Goal: Transaction & Acquisition: Purchase product/service

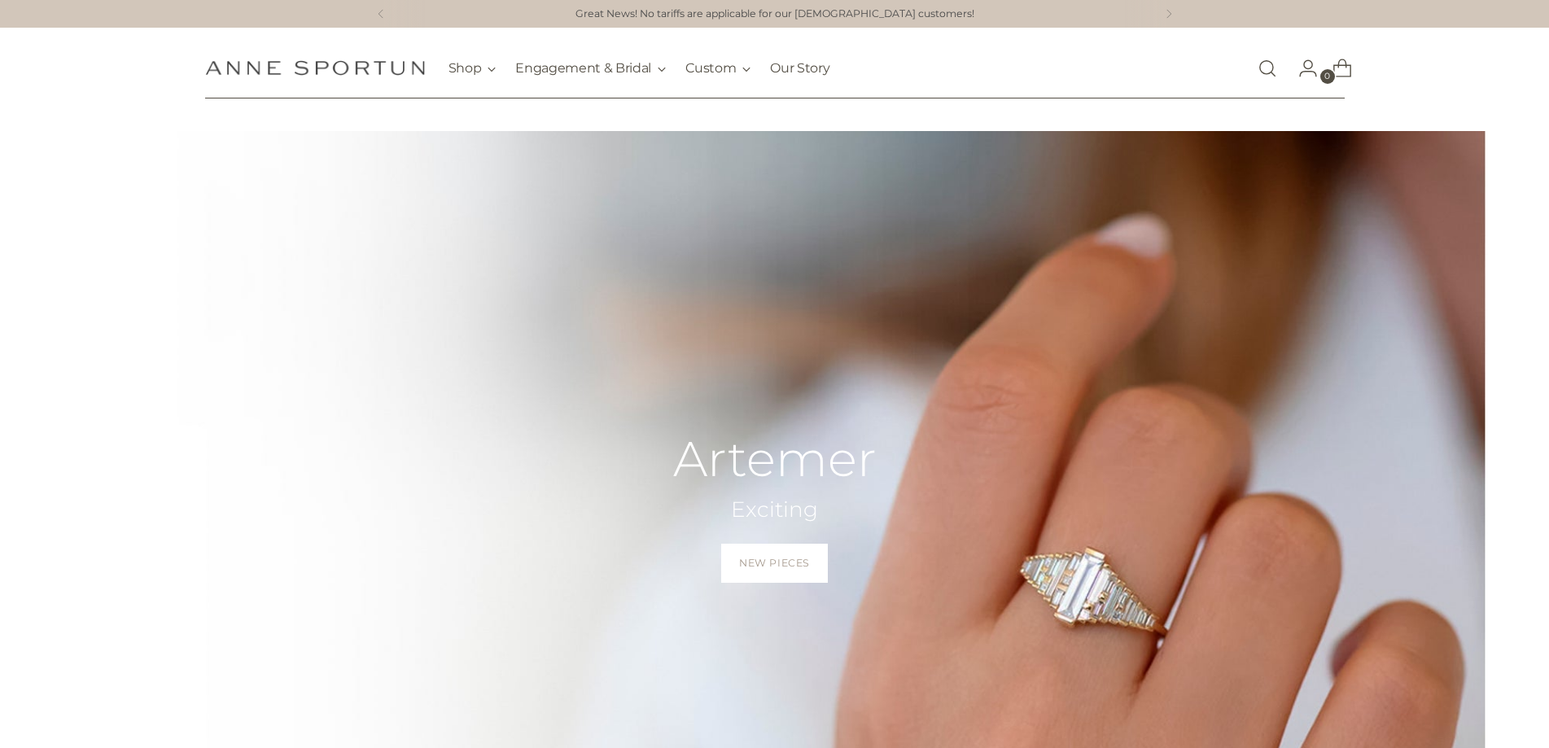
click at [1258, 69] on link "Open search modal" at bounding box center [1267, 68] width 33 height 33
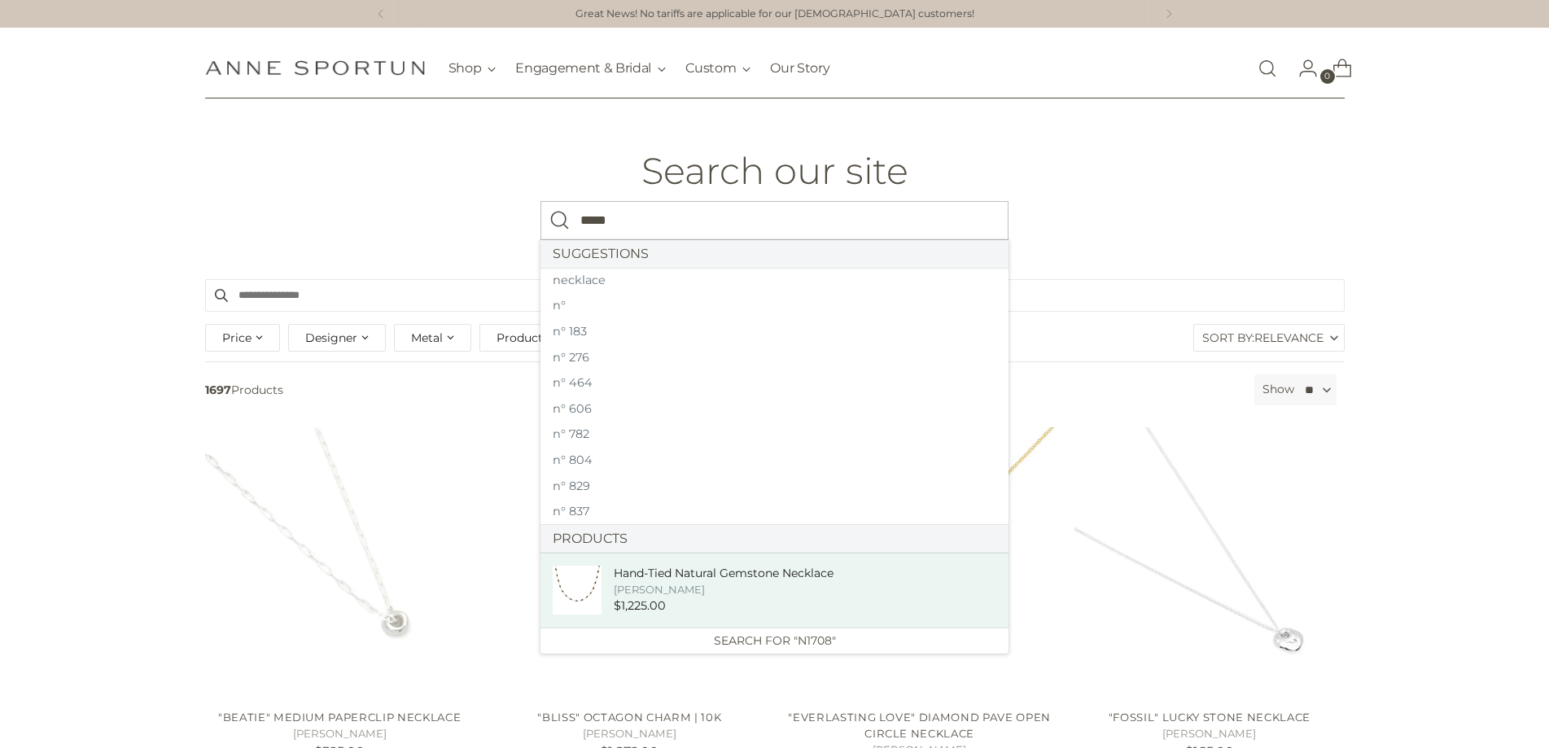
click at [670, 592] on div "[PERSON_NAME]" at bounding box center [724, 589] width 220 height 15
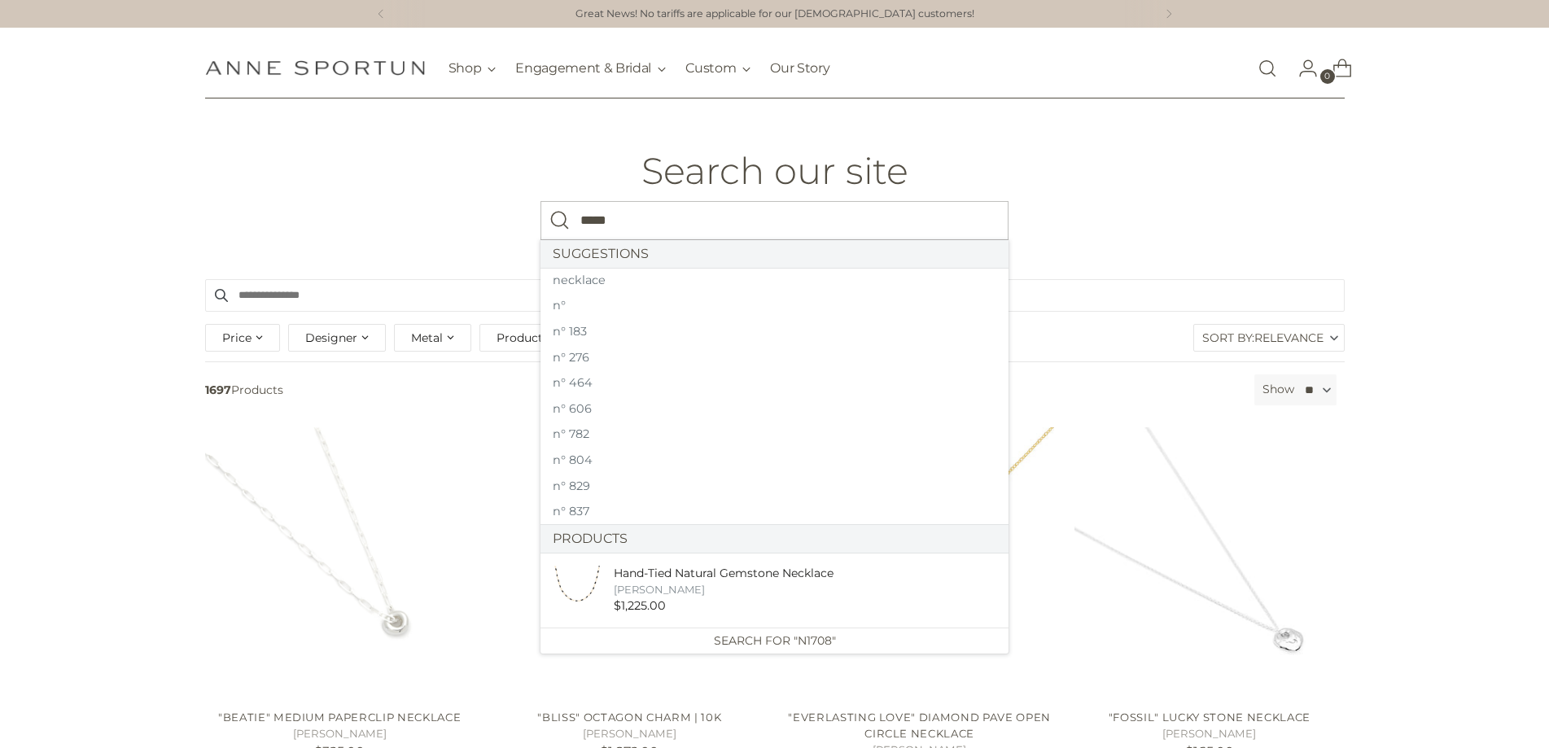
type input "*****"
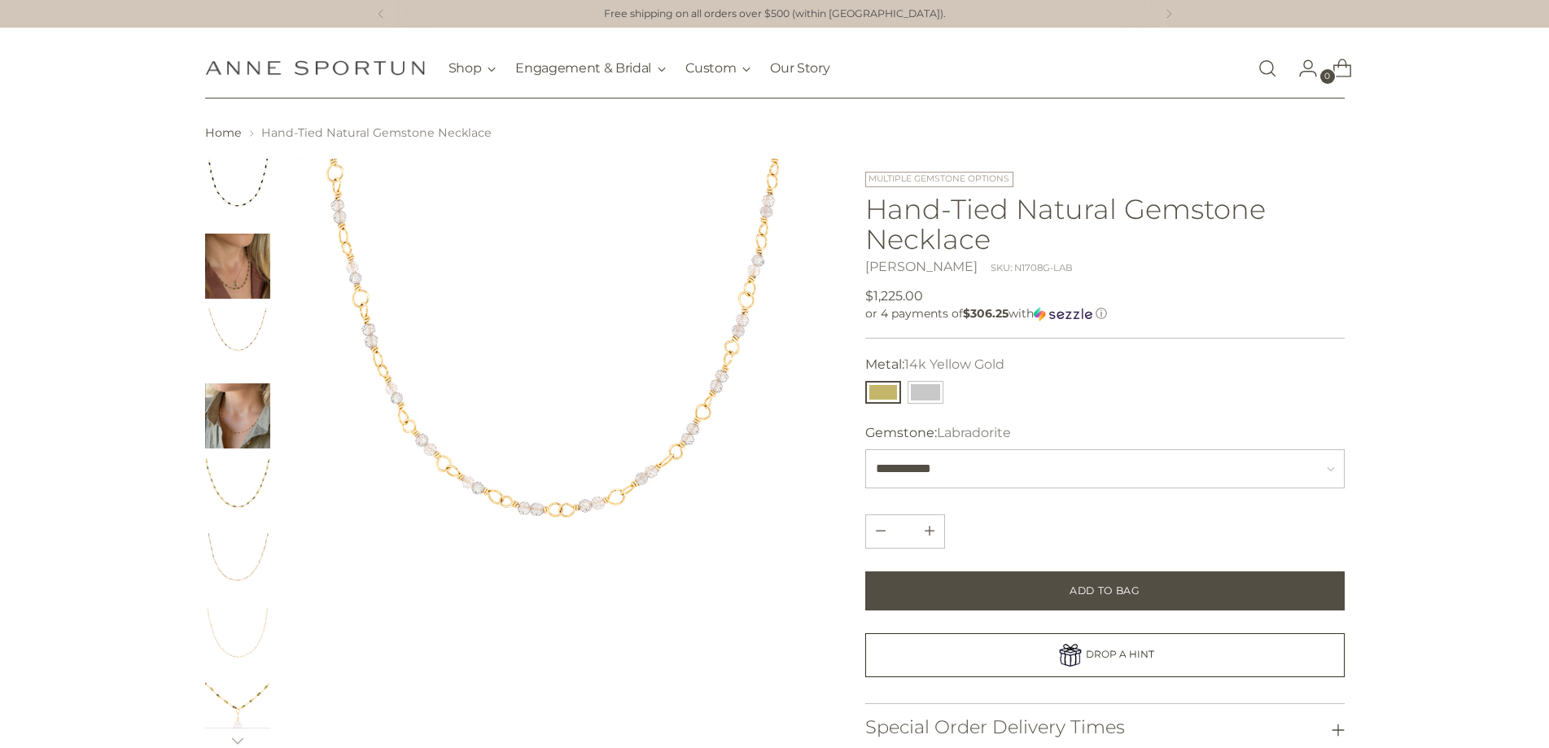
click at [1268, 77] on link "Open search modal" at bounding box center [1267, 68] width 33 height 33
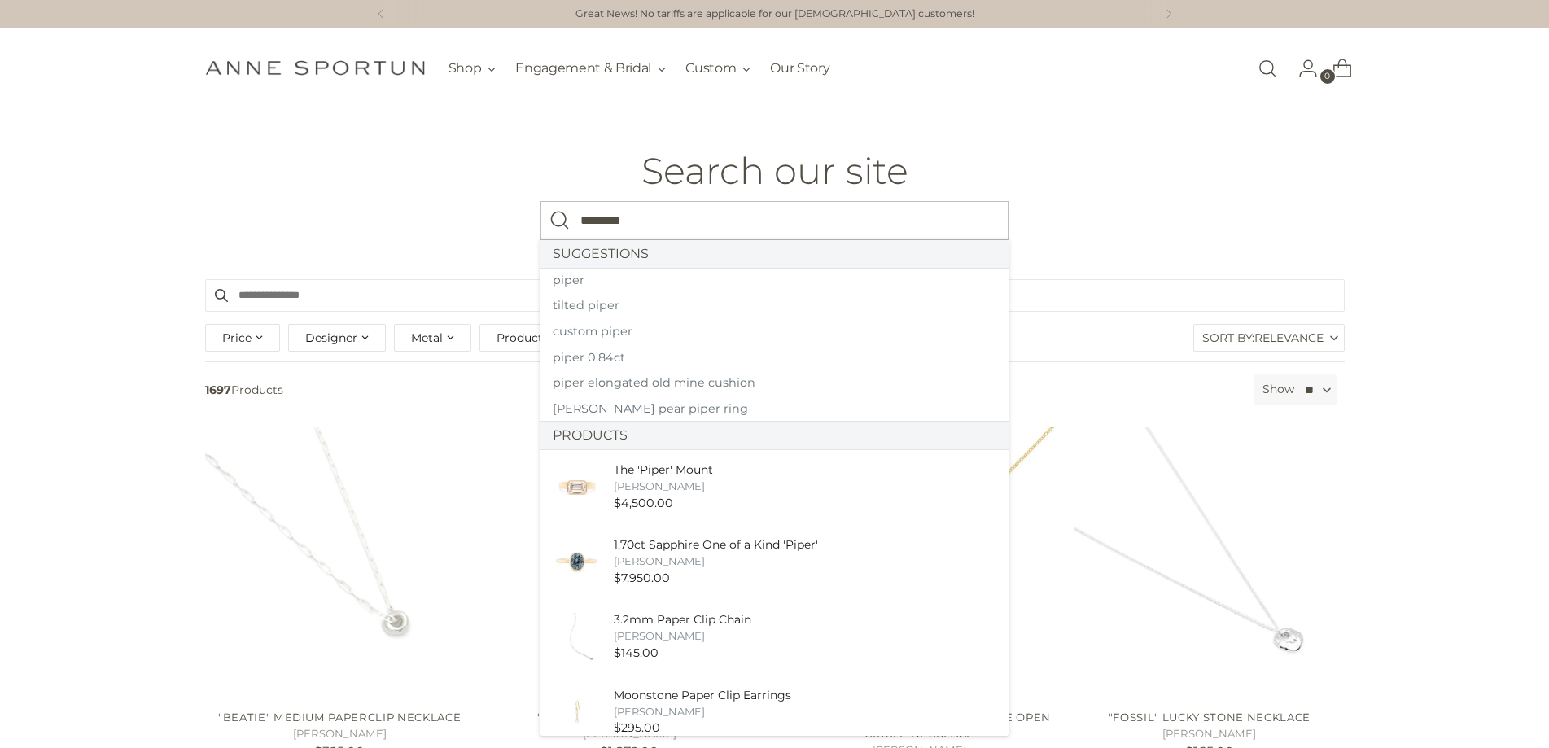
type input "********"
click at [541, 201] on button "Search" at bounding box center [560, 220] width 39 height 39
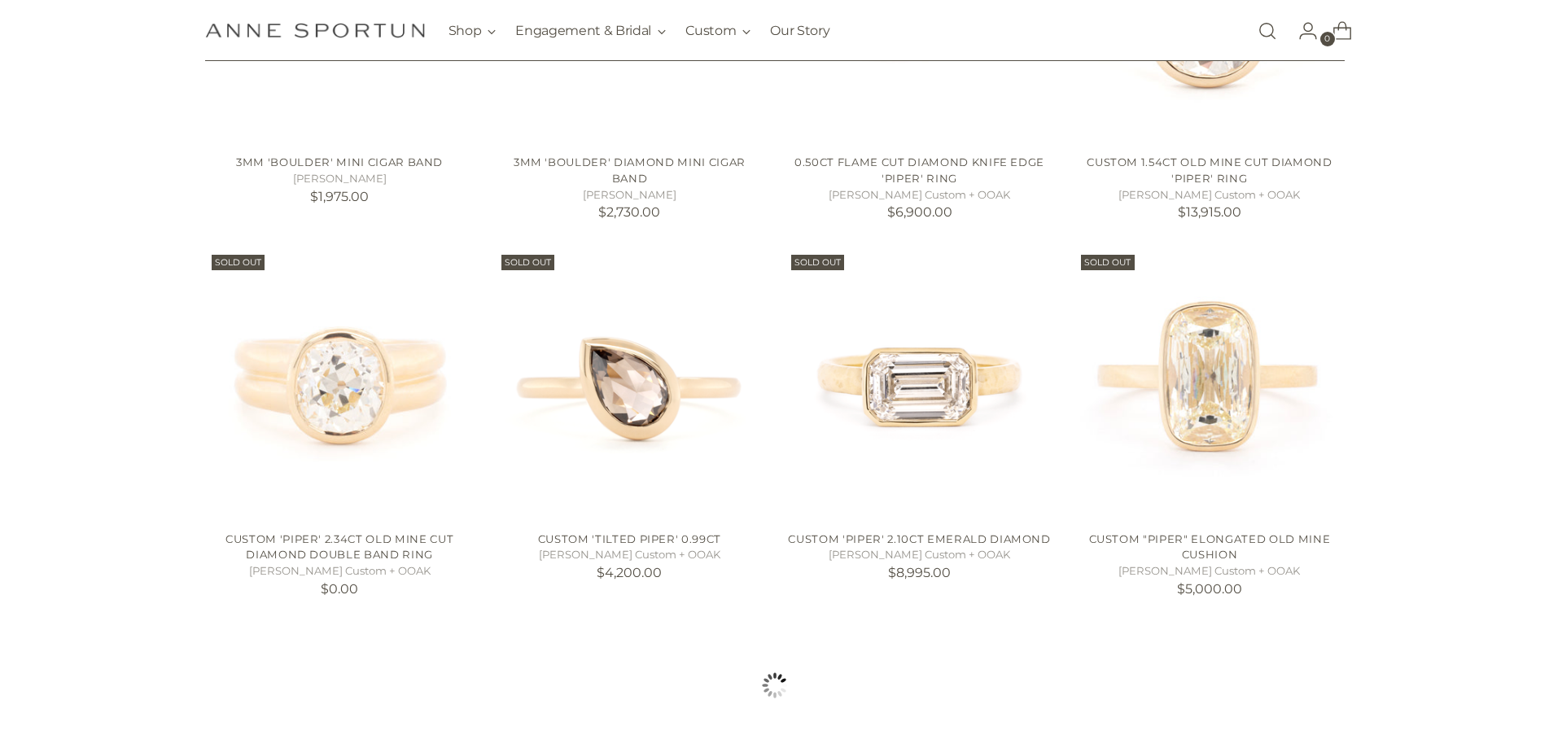
scroll to position [1303, 0]
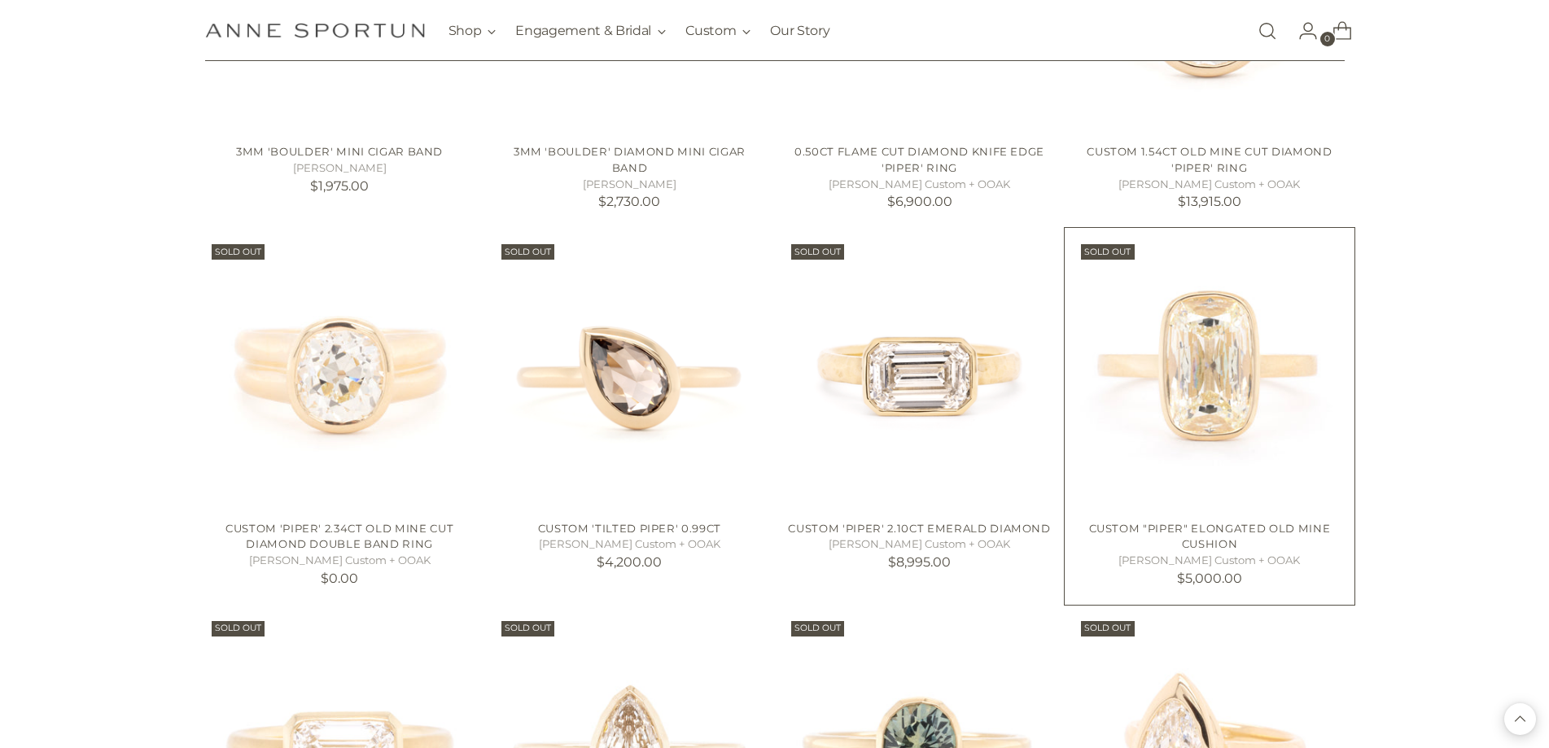
click at [0, 0] on img "Custom" at bounding box center [0, 0] width 0 height 0
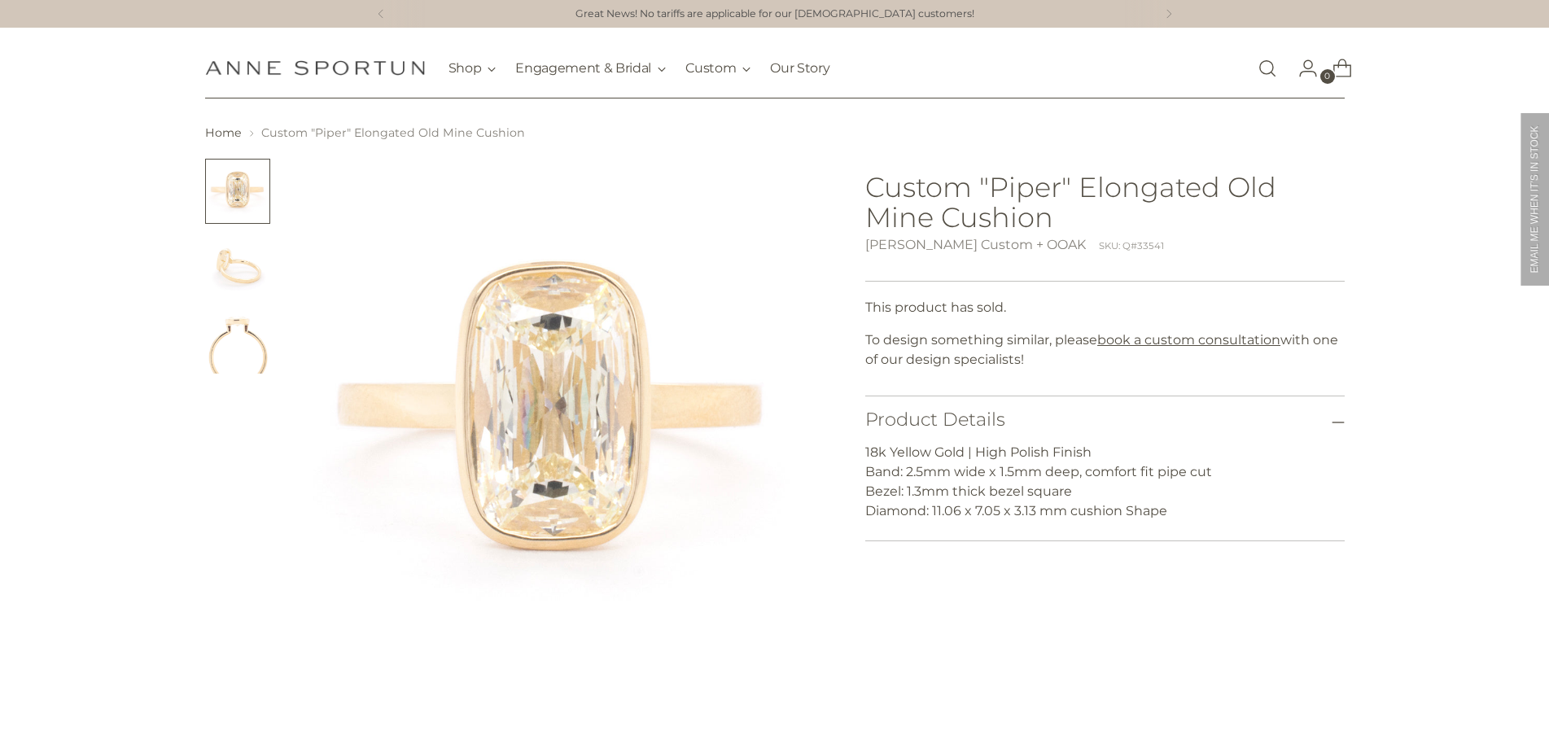
click at [239, 269] on img "Change image to image 2" at bounding box center [237, 266] width 65 height 65
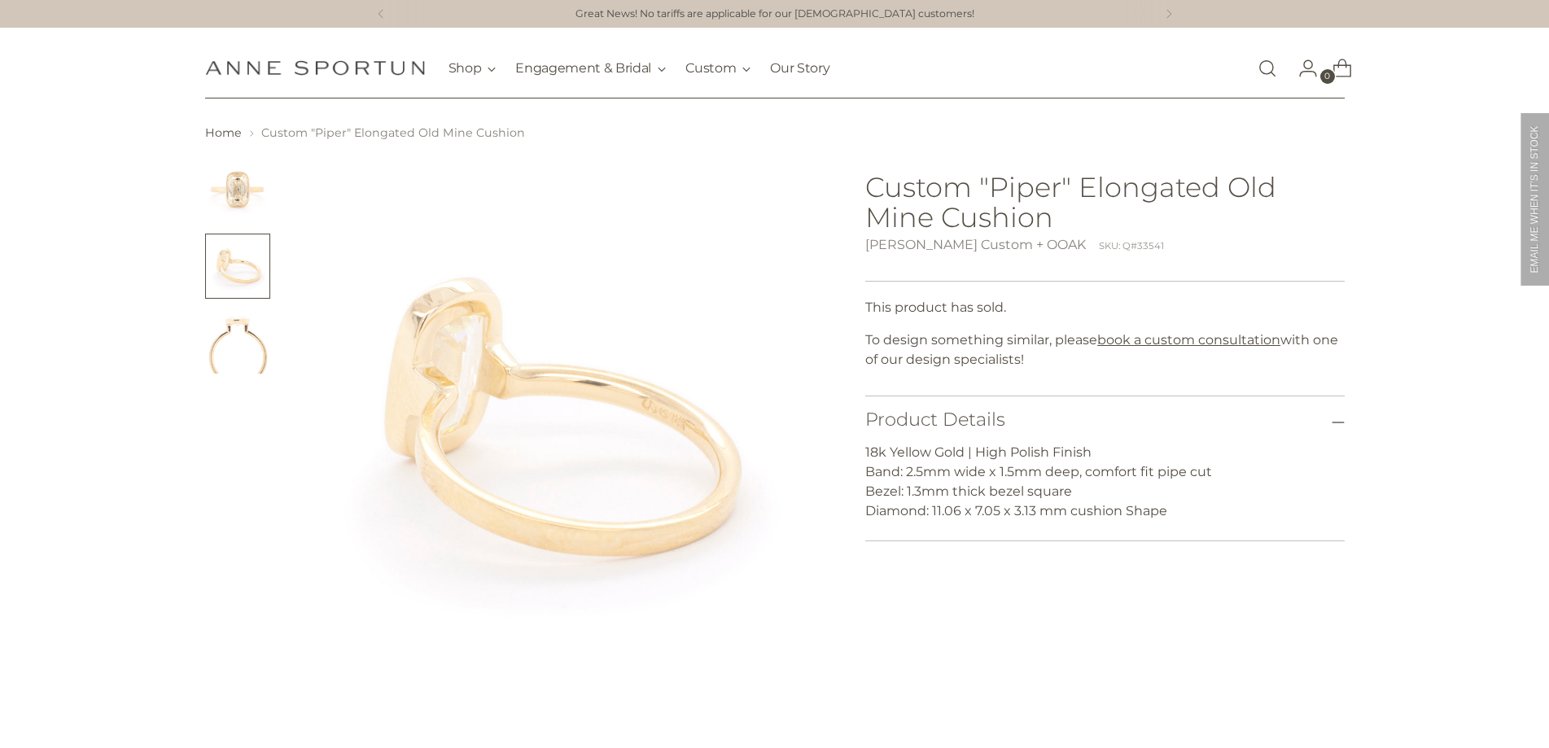
click at [239, 328] on img "Change image to image 3" at bounding box center [237, 341] width 65 height 65
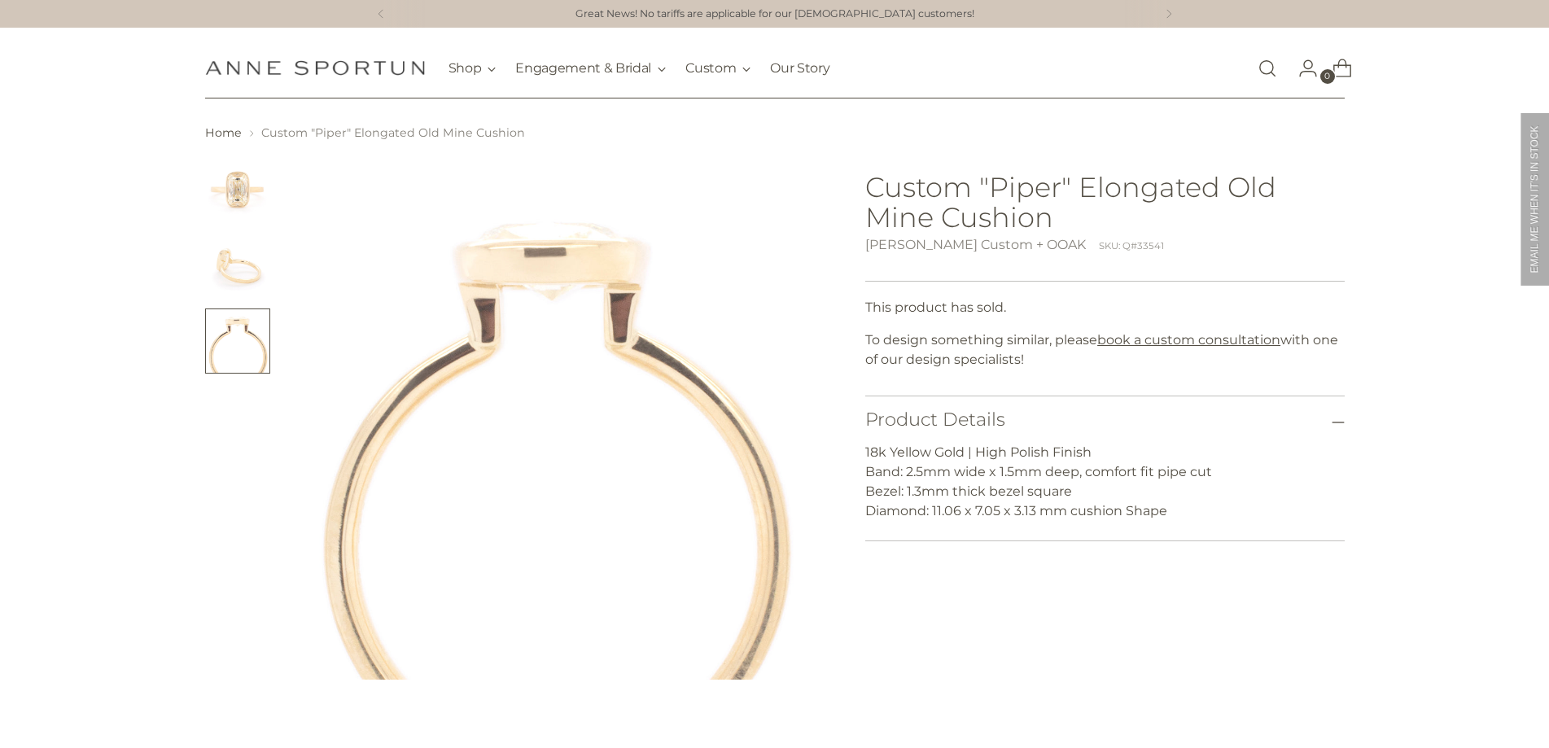
click at [233, 204] on img "Change image to image 1" at bounding box center [237, 191] width 65 height 65
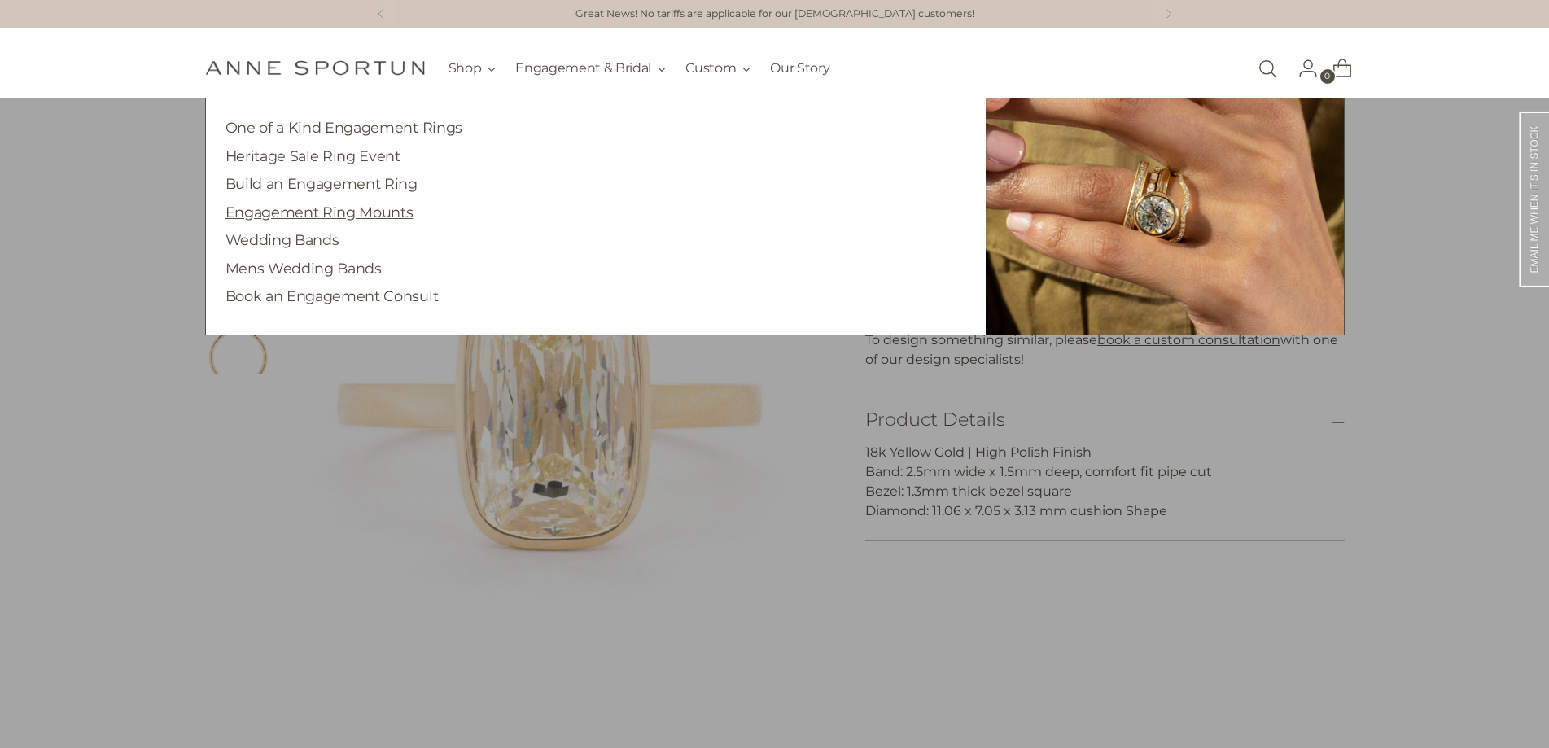
click at [330, 209] on link "Engagement Ring Mounts" at bounding box center [320, 212] width 188 height 17
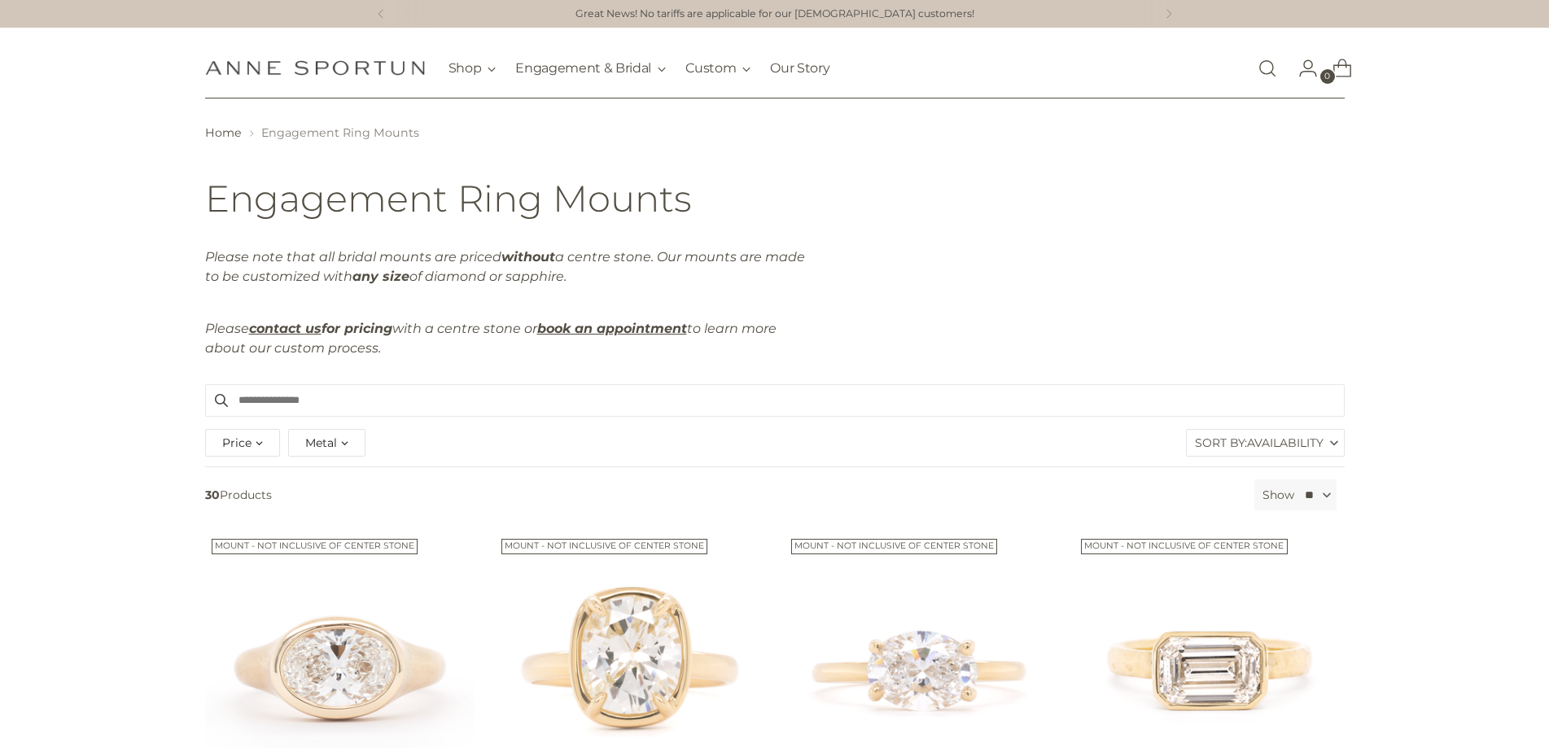
scroll to position [651, 0]
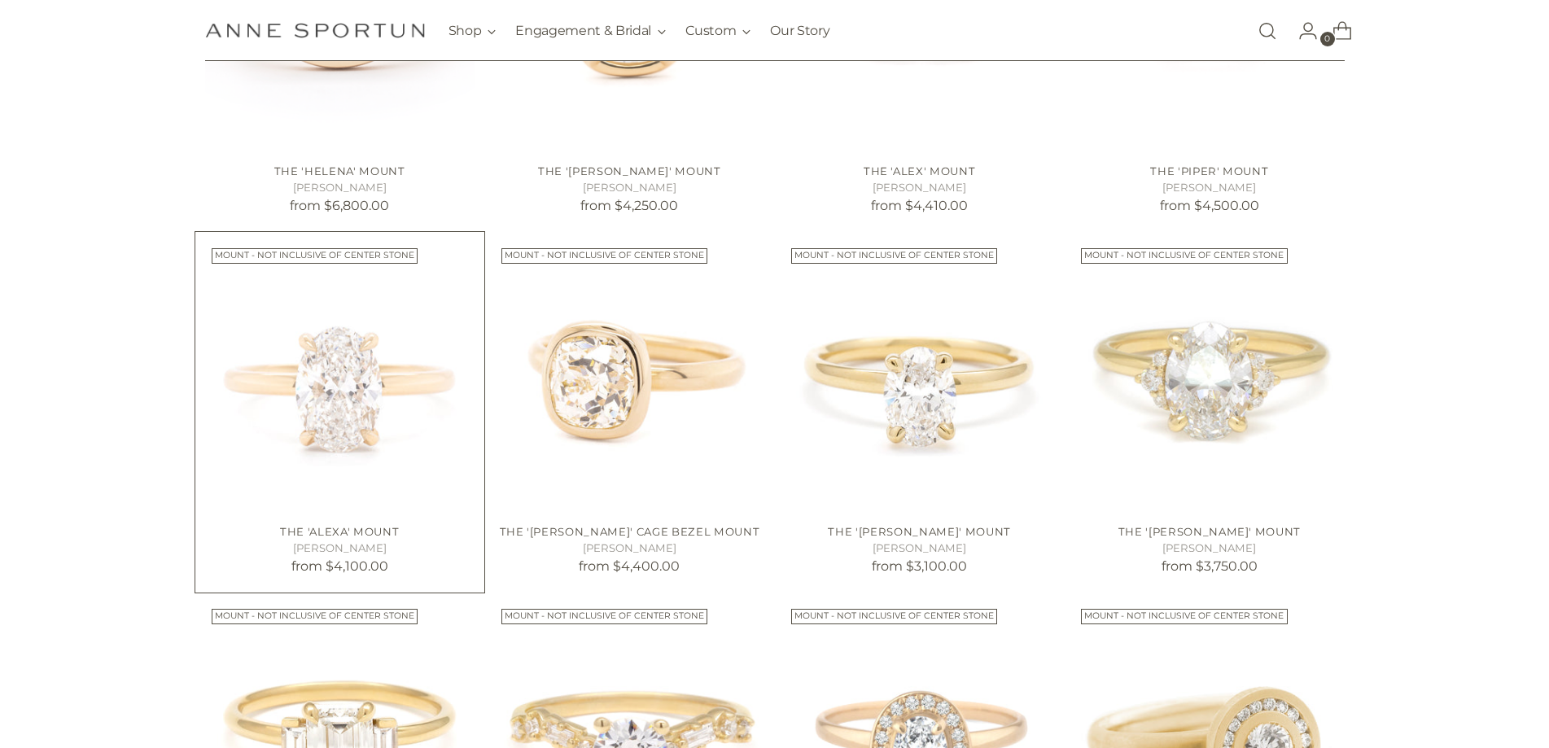
click at [0, 0] on img "The 'Alexa' Mount" at bounding box center [0, 0] width 0 height 0
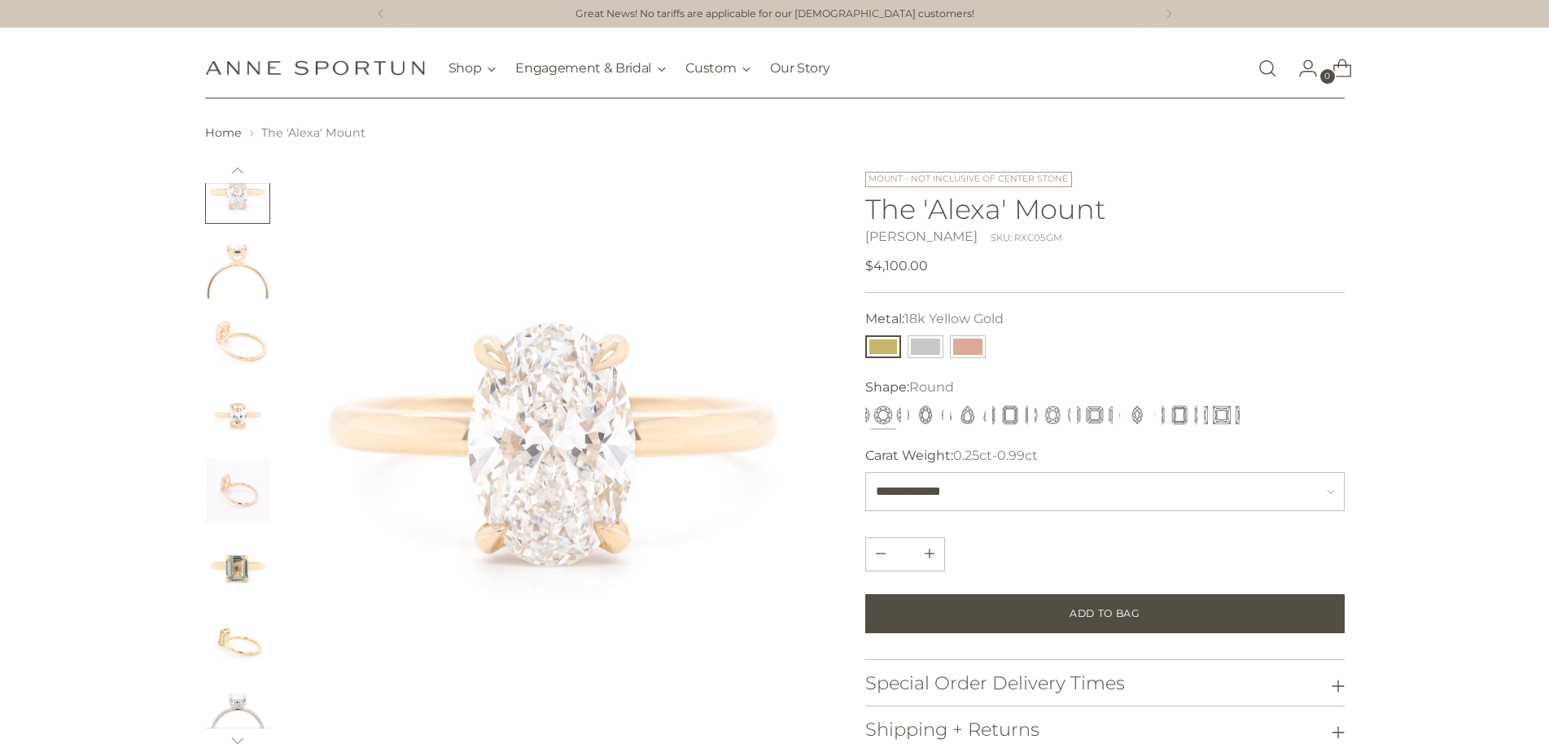
scroll to position [295, 0]
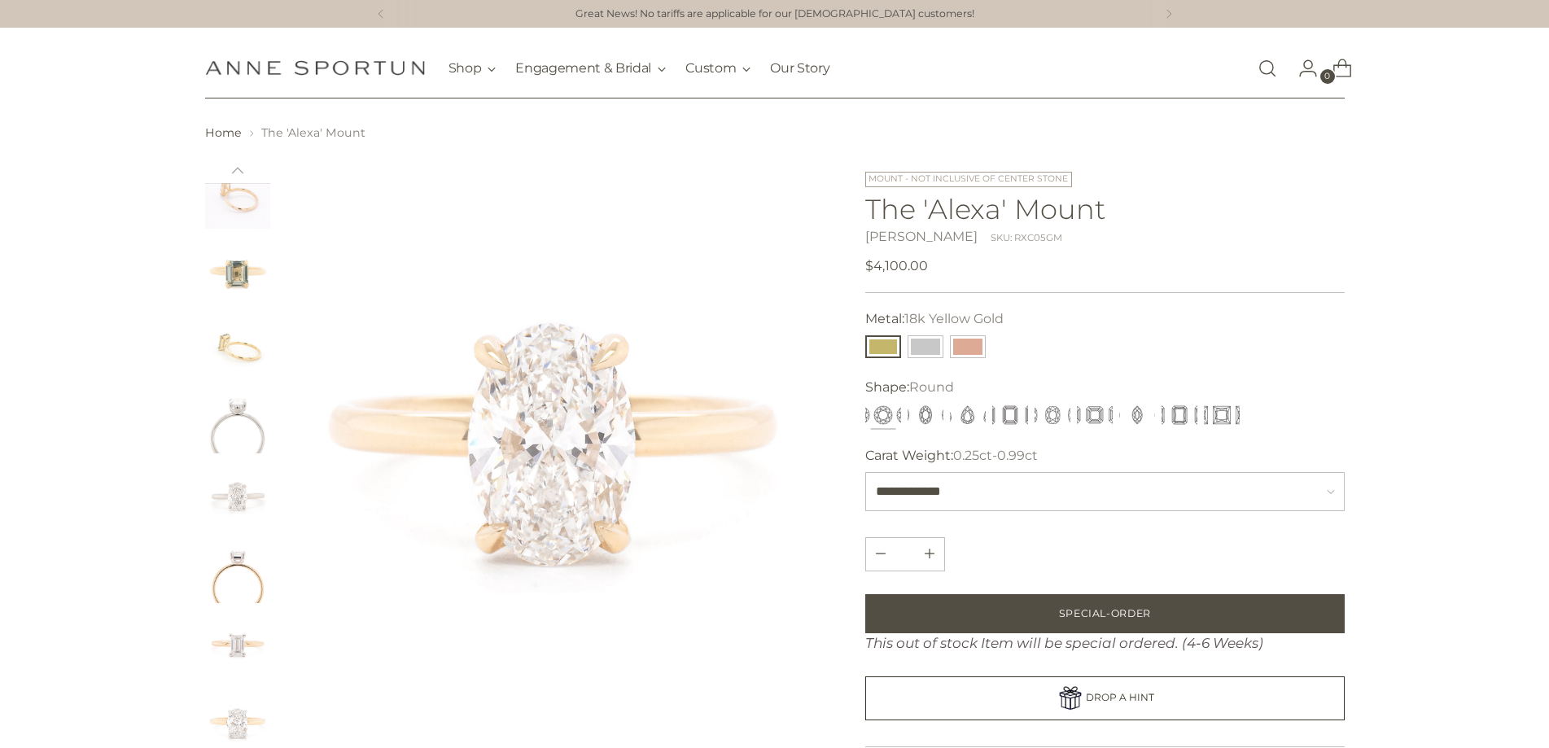
click at [246, 655] on img "Change image to image 11" at bounding box center [237, 645] width 65 height 65
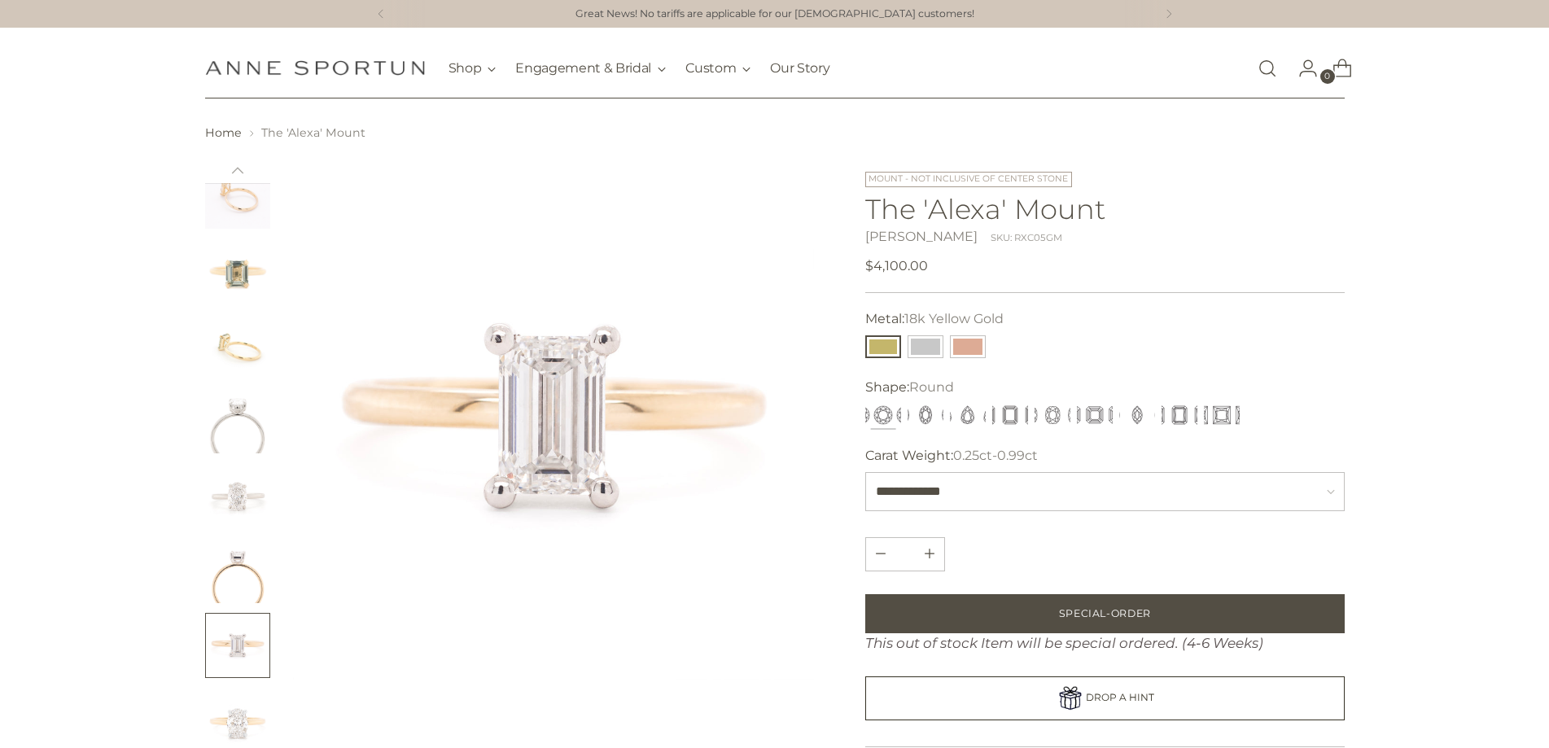
click at [229, 708] on img "Change image to image 12" at bounding box center [237, 720] width 65 height 65
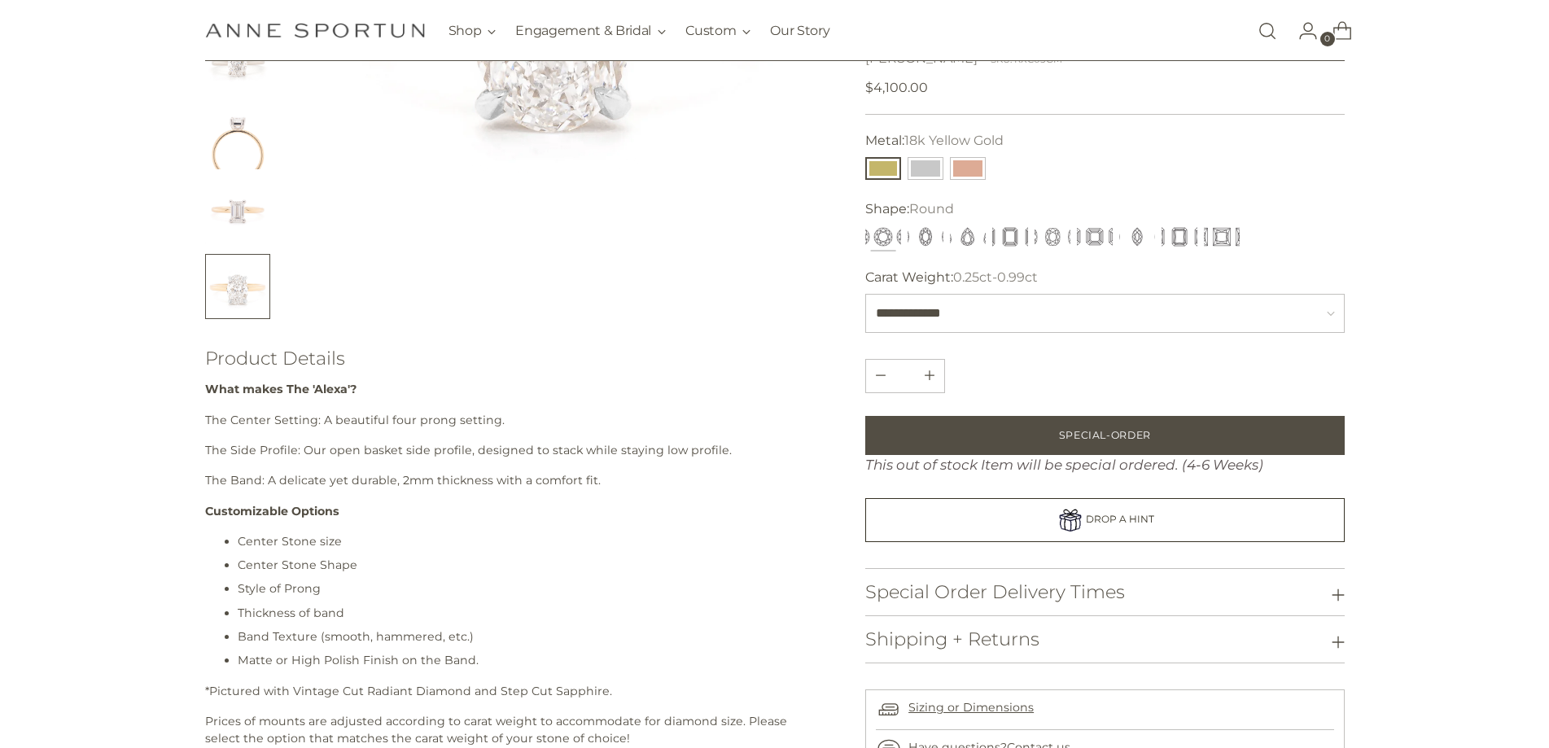
scroll to position [0, 0]
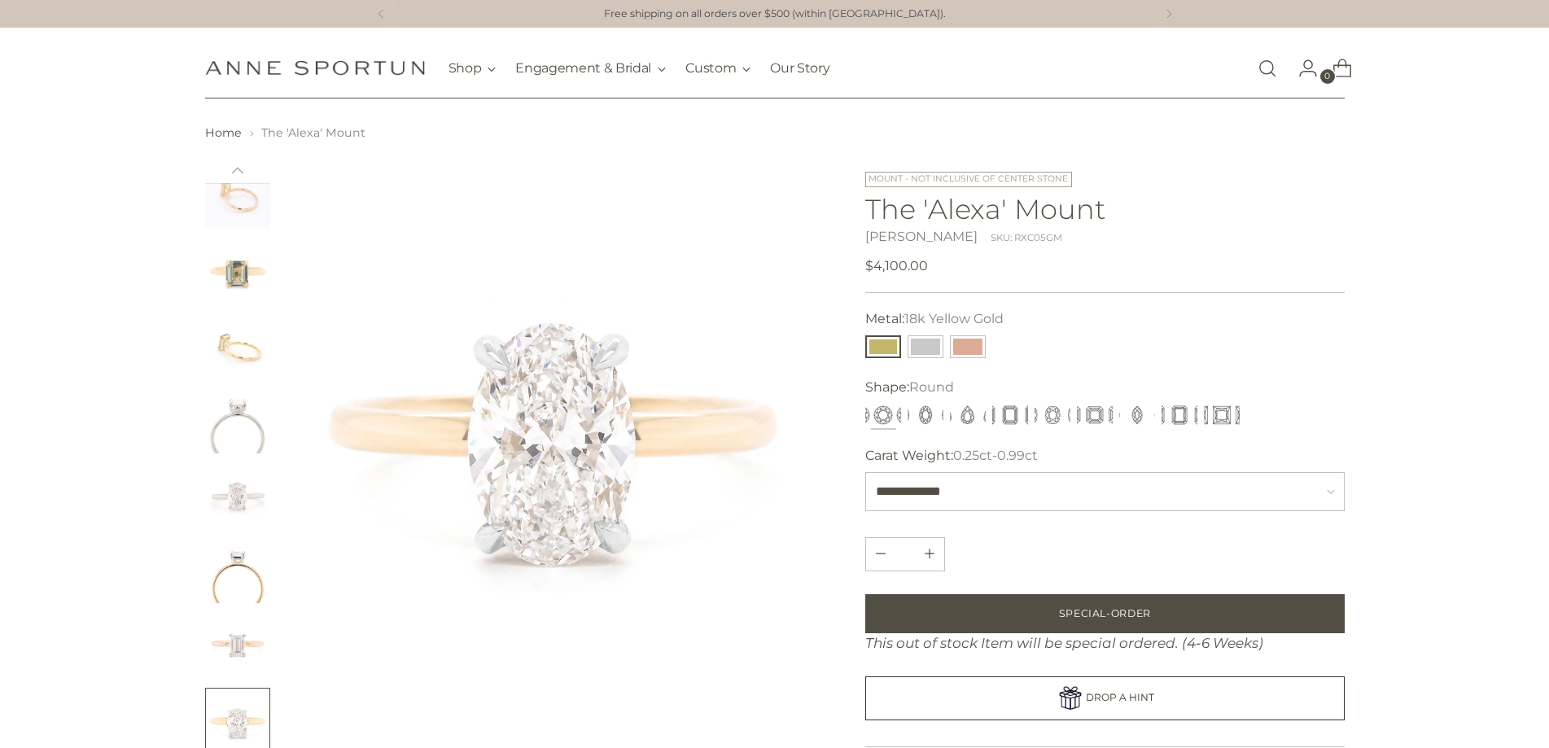
click at [225, 434] on img "Change image to image 8" at bounding box center [237, 420] width 65 height 65
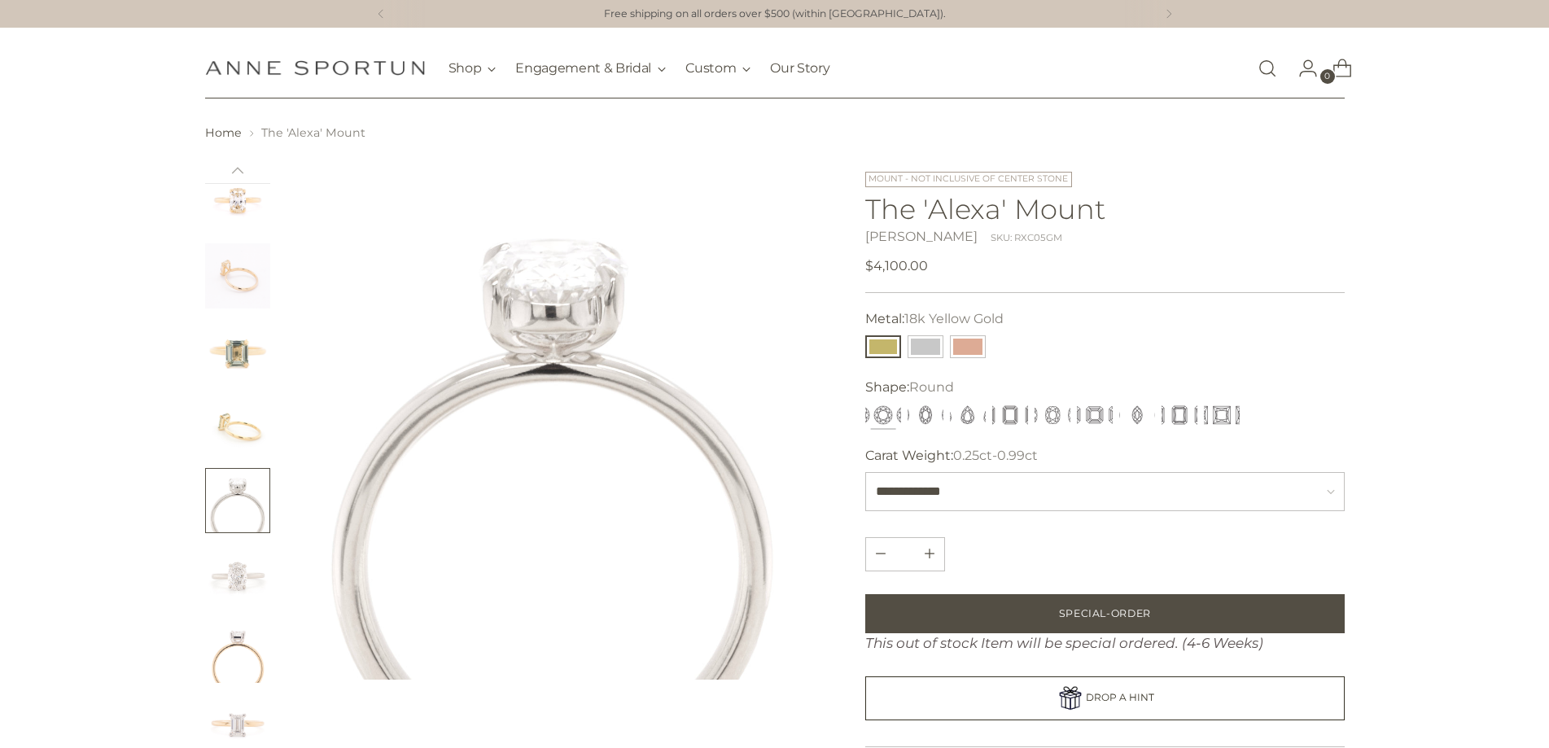
scroll to position [77, 0]
click at [243, 410] on img "Change image to image 5" at bounding box center [237, 413] width 65 height 65
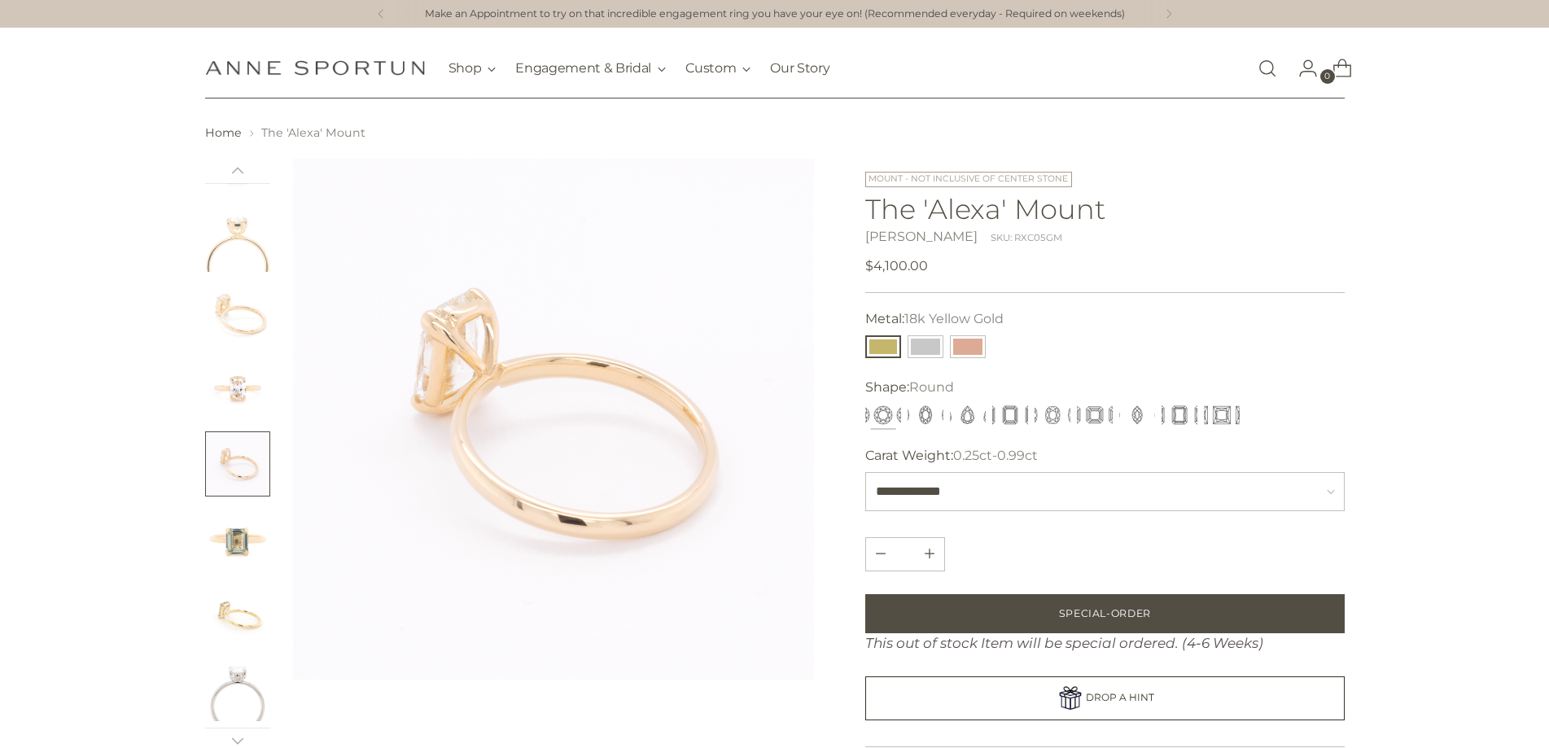
scroll to position [0, 0]
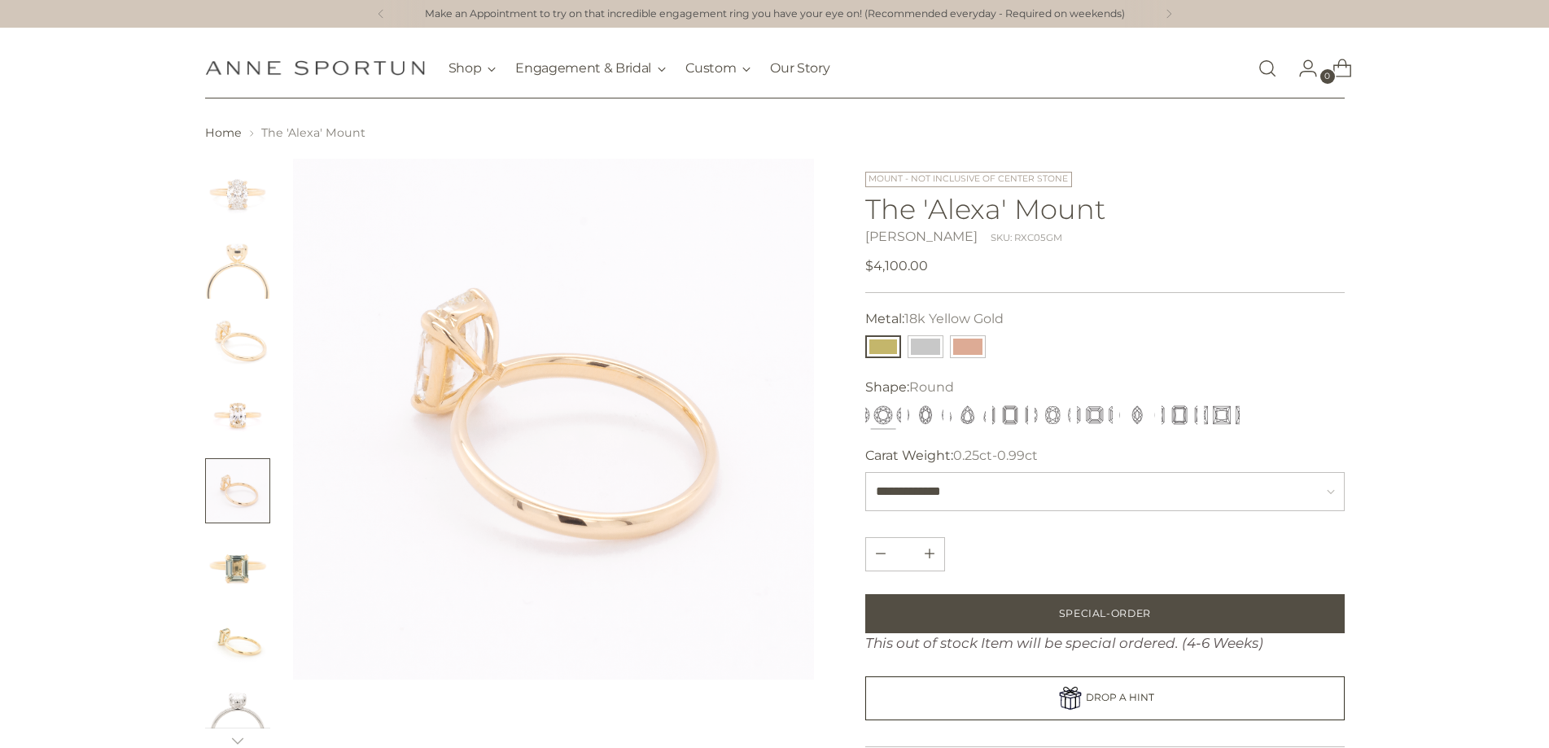
click at [240, 261] on img "Change image to image 2" at bounding box center [237, 266] width 65 height 65
